Goal: Task Accomplishment & Management: Manage account settings

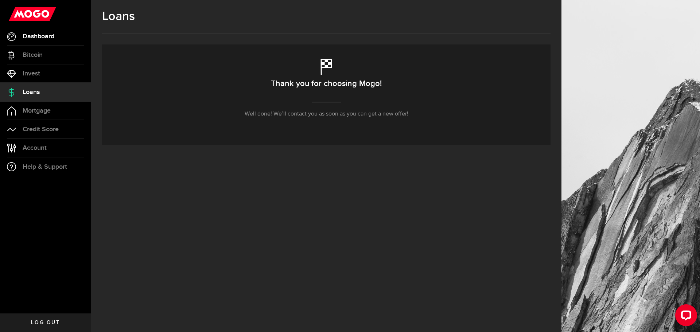
click at [49, 40] on span "Dashboard" at bounding box center [39, 36] width 32 height 7
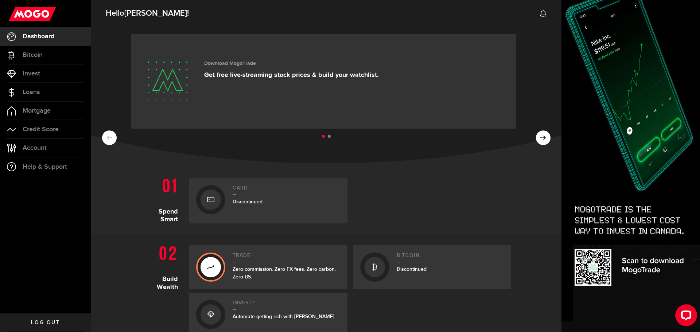
click at [138, 14] on span "[PERSON_NAME]" at bounding box center [155, 13] width 63 height 10
click at [36, 147] on span "Account" at bounding box center [35, 148] width 24 height 7
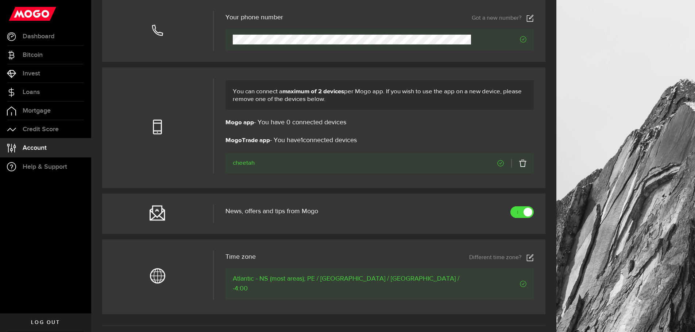
scroll to position [255, 0]
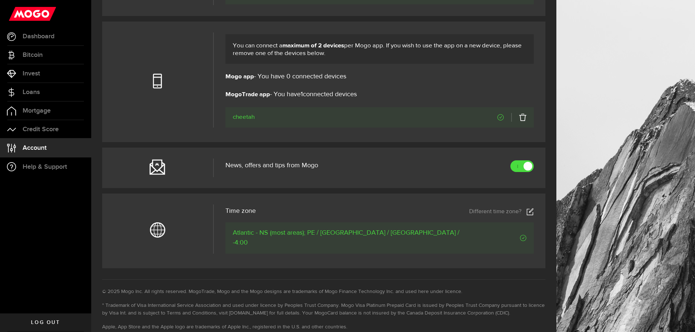
click at [525, 117] on link at bounding box center [518, 117] width 15 height 9
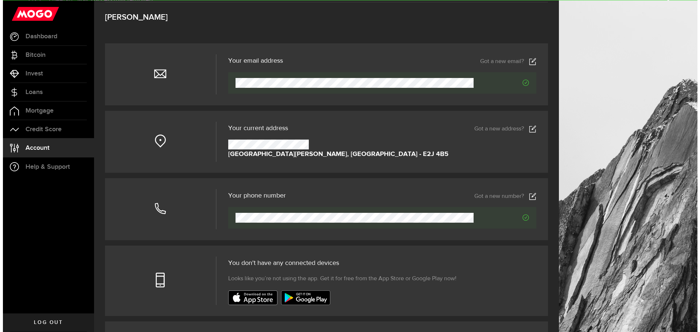
scroll to position [0, 0]
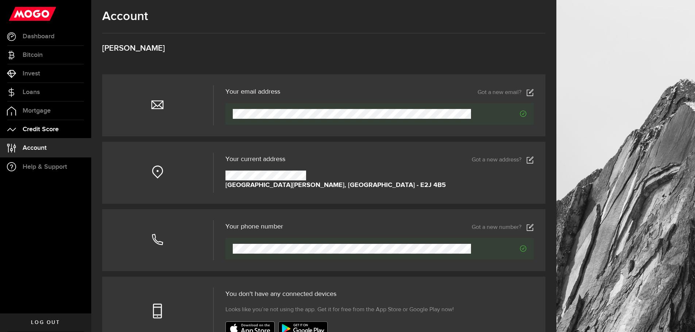
click at [45, 123] on link "Credit Score" at bounding box center [45, 129] width 91 height 18
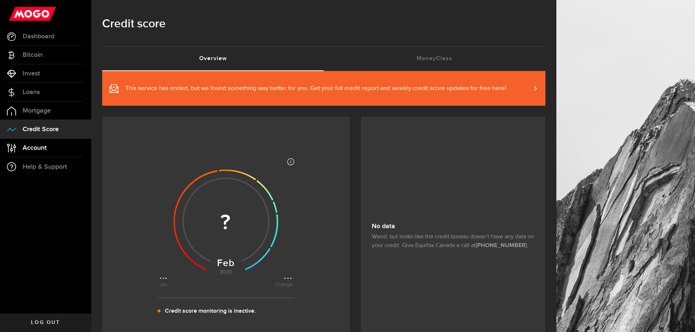
click at [41, 148] on span "Account" at bounding box center [35, 148] width 24 height 7
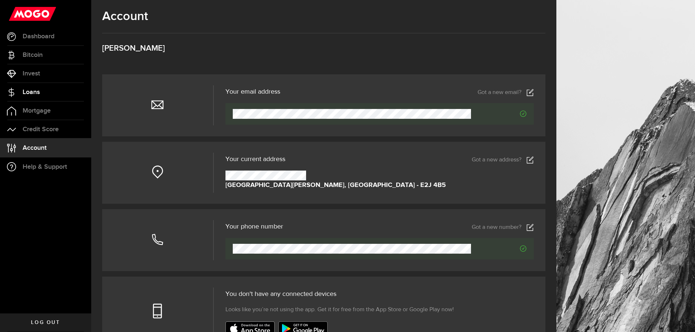
click at [38, 94] on span "Loans" at bounding box center [31, 92] width 17 height 7
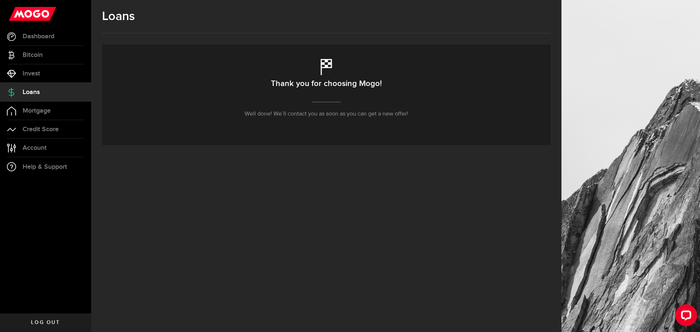
click at [61, 321] on link "Log out" at bounding box center [45, 323] width 91 height 18
click at [50, 37] on span "Dashboard" at bounding box center [39, 36] width 32 height 7
